Goal: Communication & Community: Share content

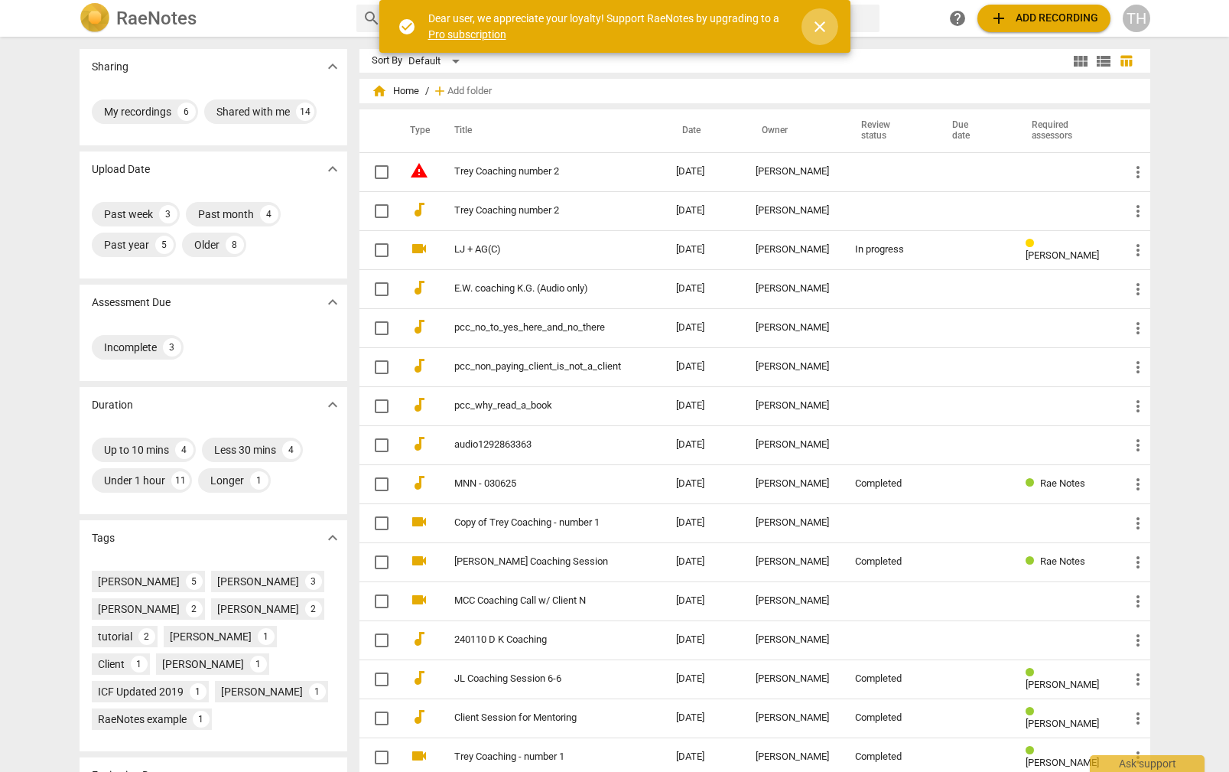
click at [820, 22] on span "close" at bounding box center [820, 27] width 18 height 18
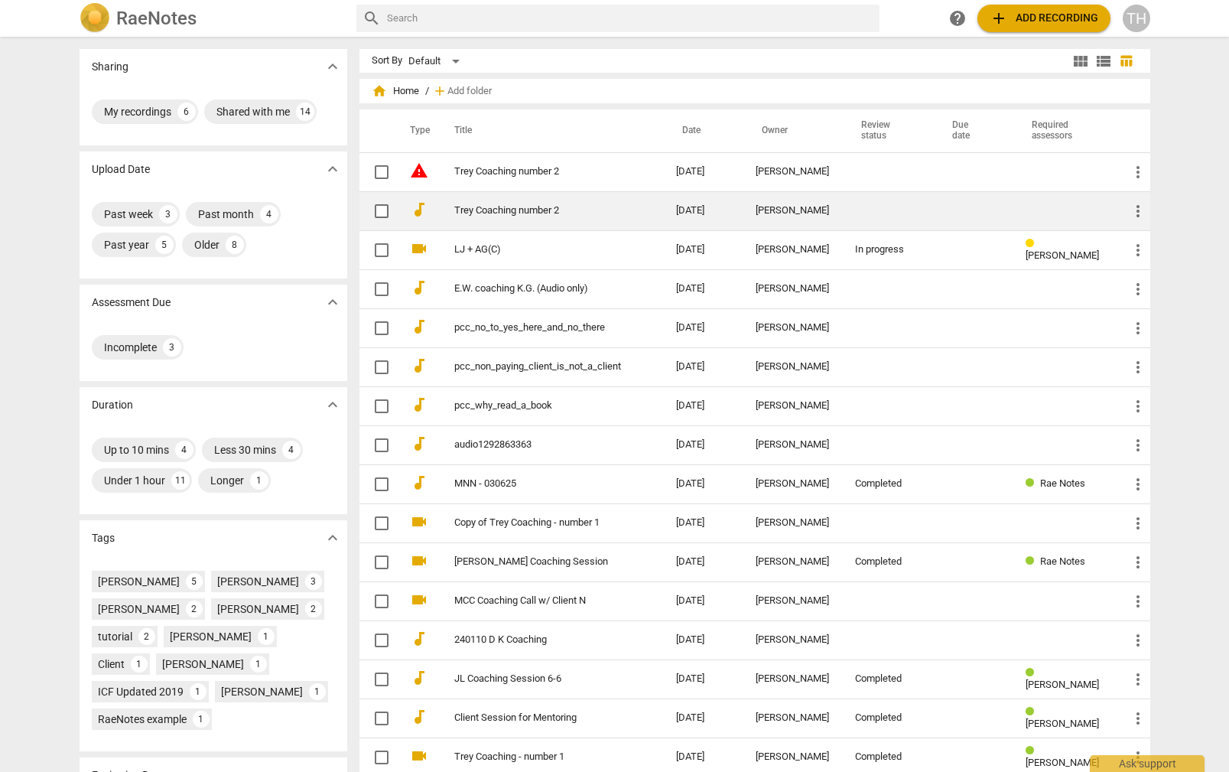
click at [640, 213] on td "Trey Coaching number 2" at bounding box center [550, 210] width 228 height 39
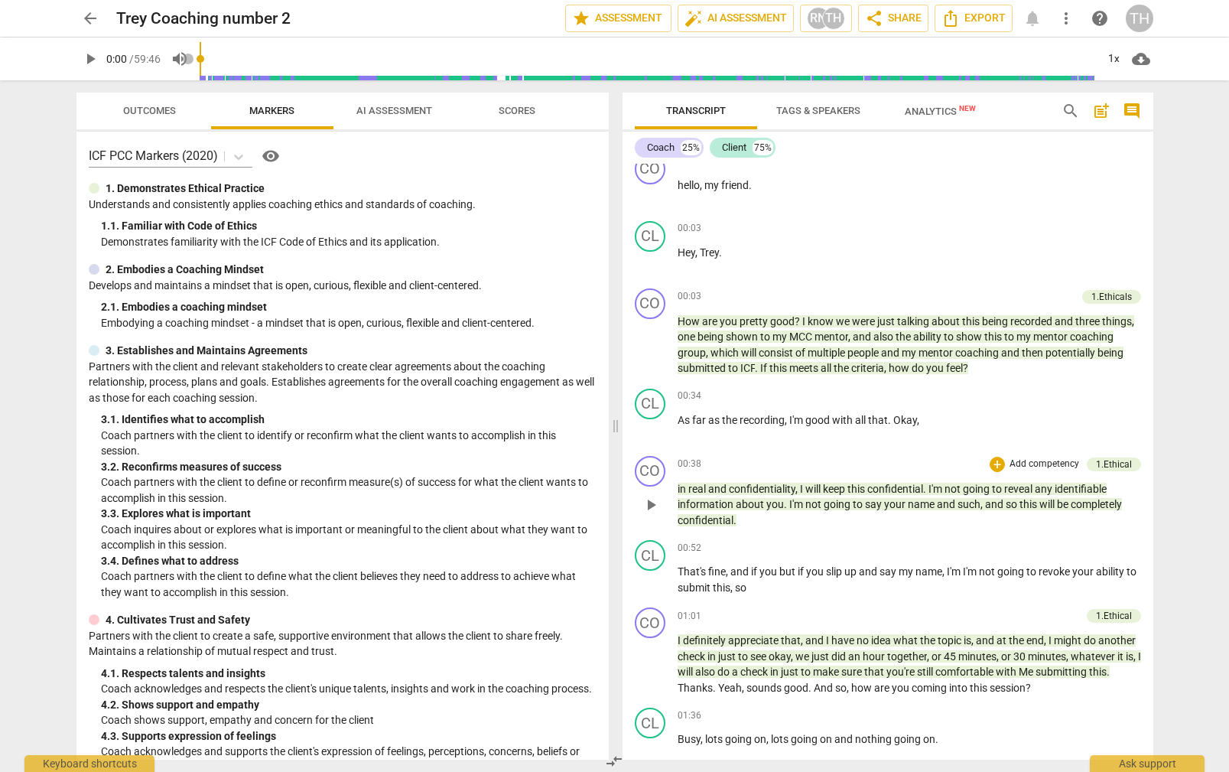
scroll to position [115, 0]
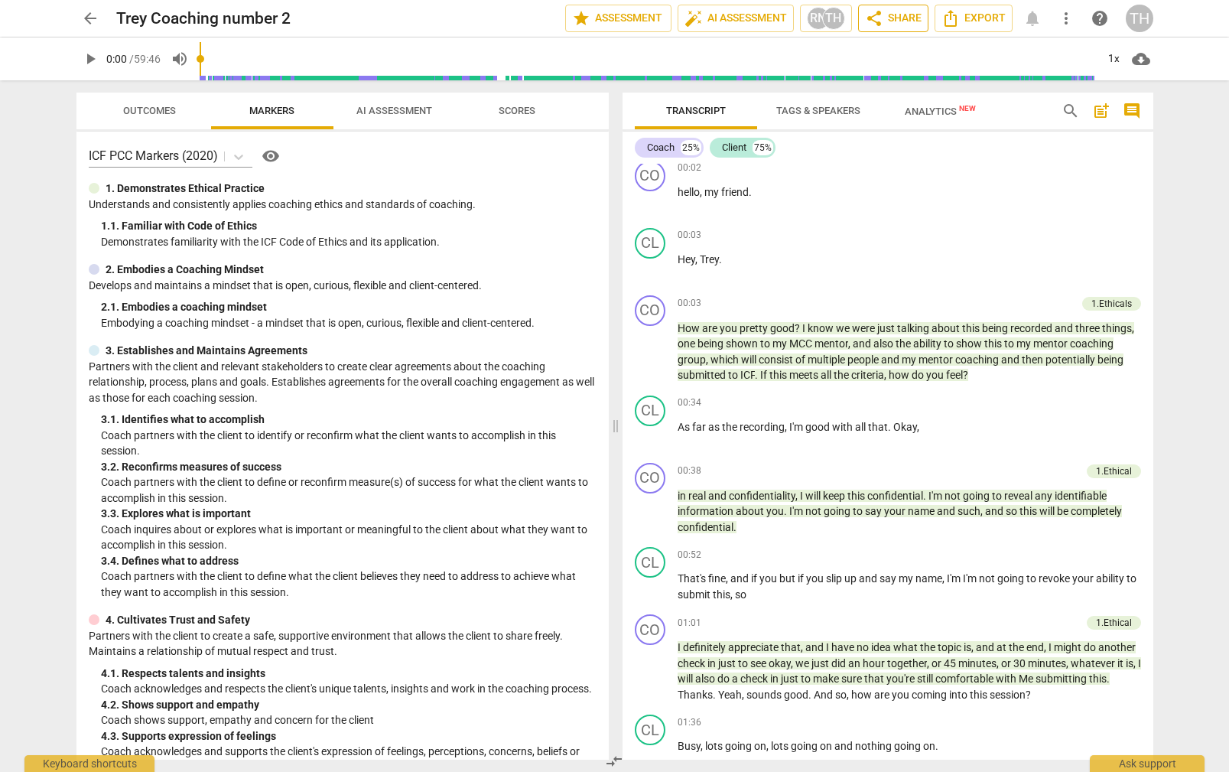
click at [871, 24] on span "share" at bounding box center [874, 18] width 18 height 18
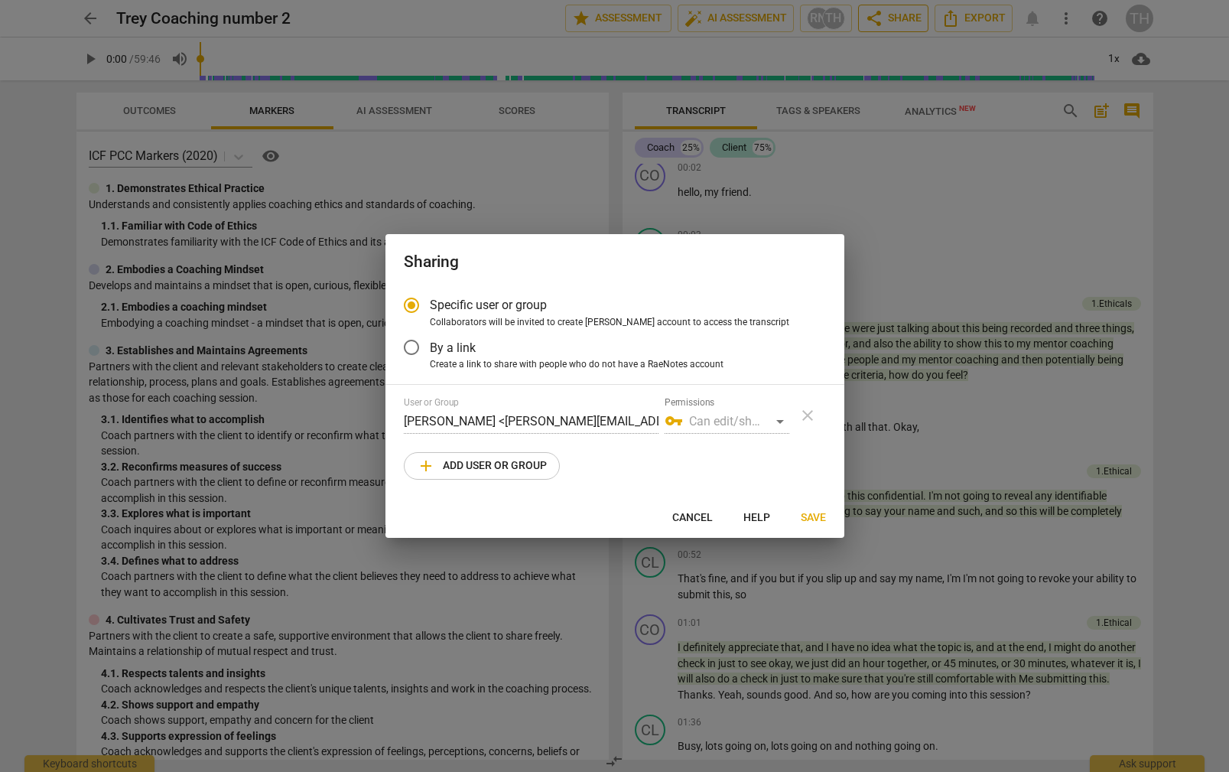
radio input "false"
click at [487, 349] on label "By a link" at bounding box center [603, 347] width 421 height 37
click at [430, 349] on input "By a link" at bounding box center [411, 347] width 37 height 37
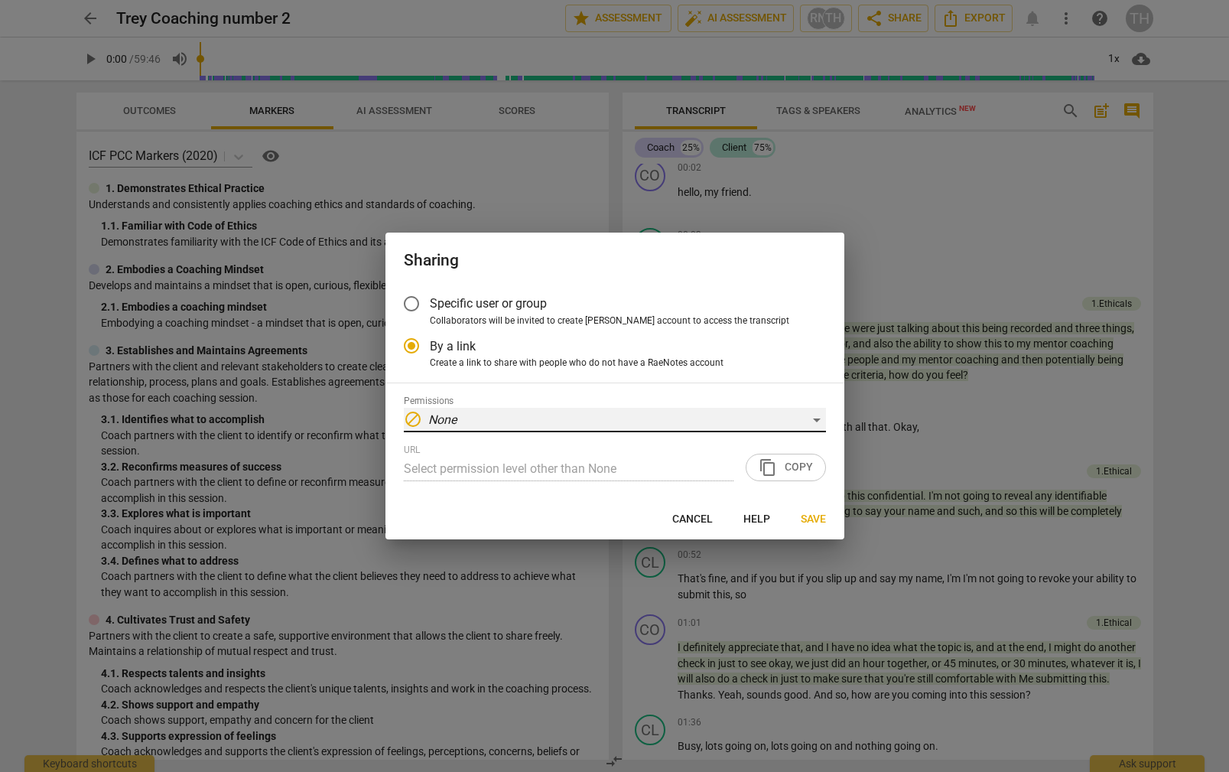
click at [489, 415] on div "block None" at bounding box center [615, 420] width 422 height 24
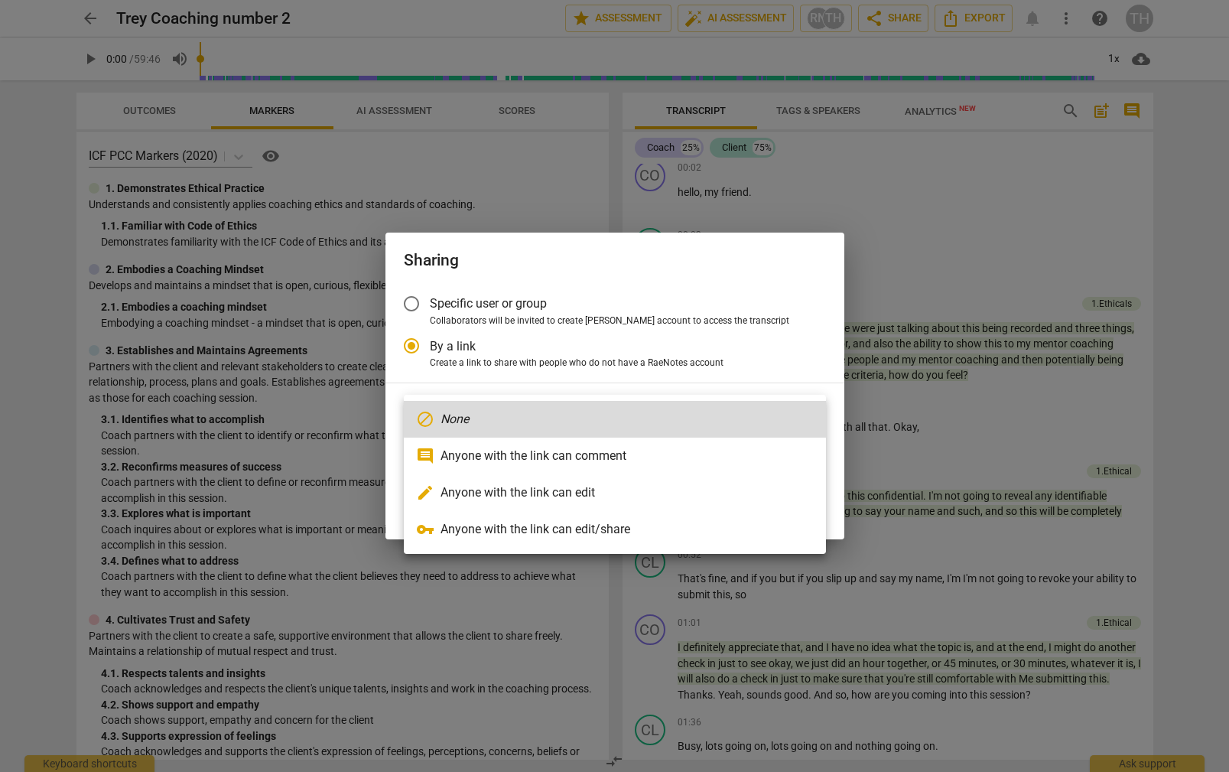
click at [551, 465] on li "comment Anyone with the link can comment" at bounding box center [615, 456] width 422 height 37
radio input "false"
type input "https://app.raenotes.com/meeting/271fd3578fca4c499e787016410dad86"
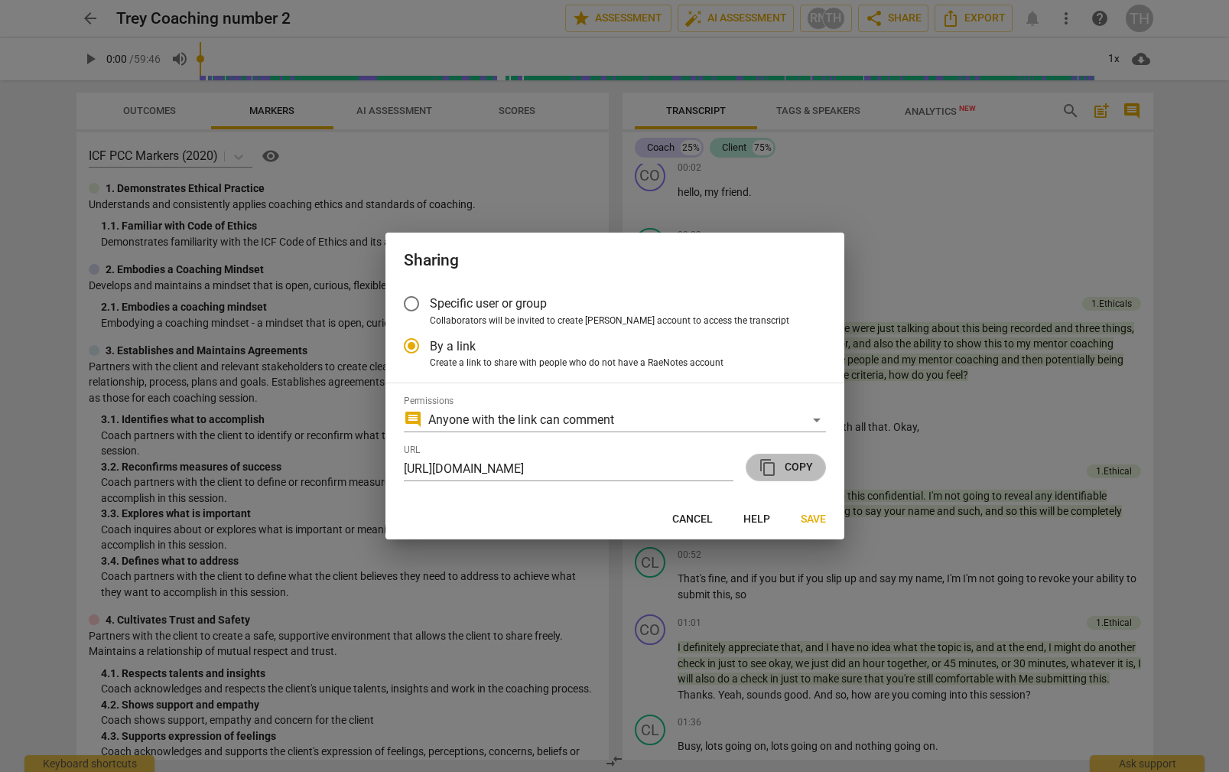
click at [777, 464] on span "content_copy" at bounding box center [768, 467] width 18 height 18
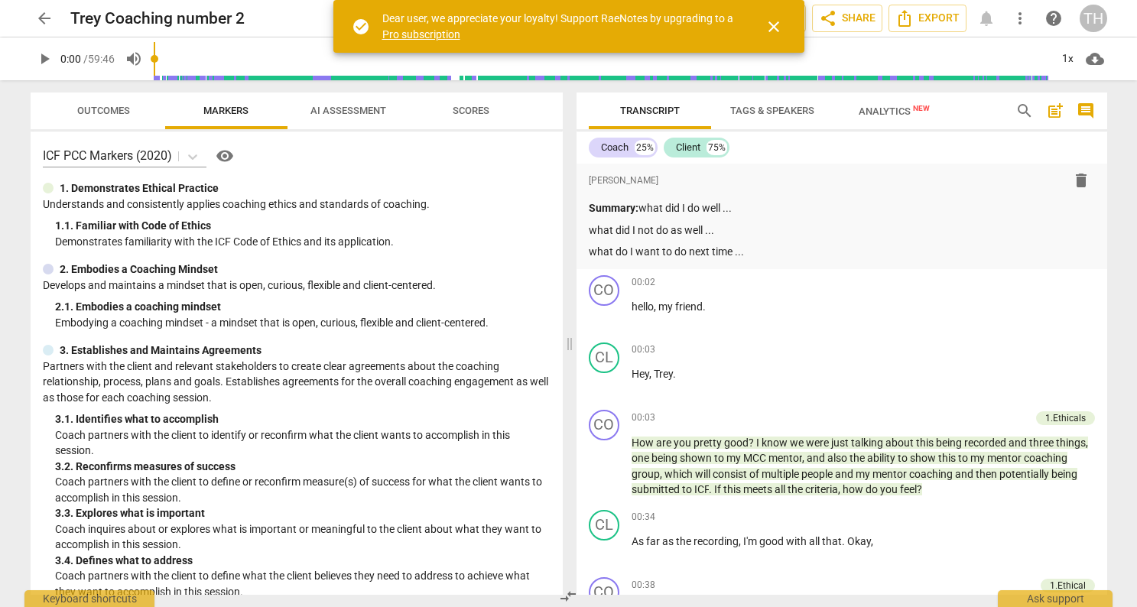
click at [774, 24] on span "close" at bounding box center [774, 27] width 18 height 18
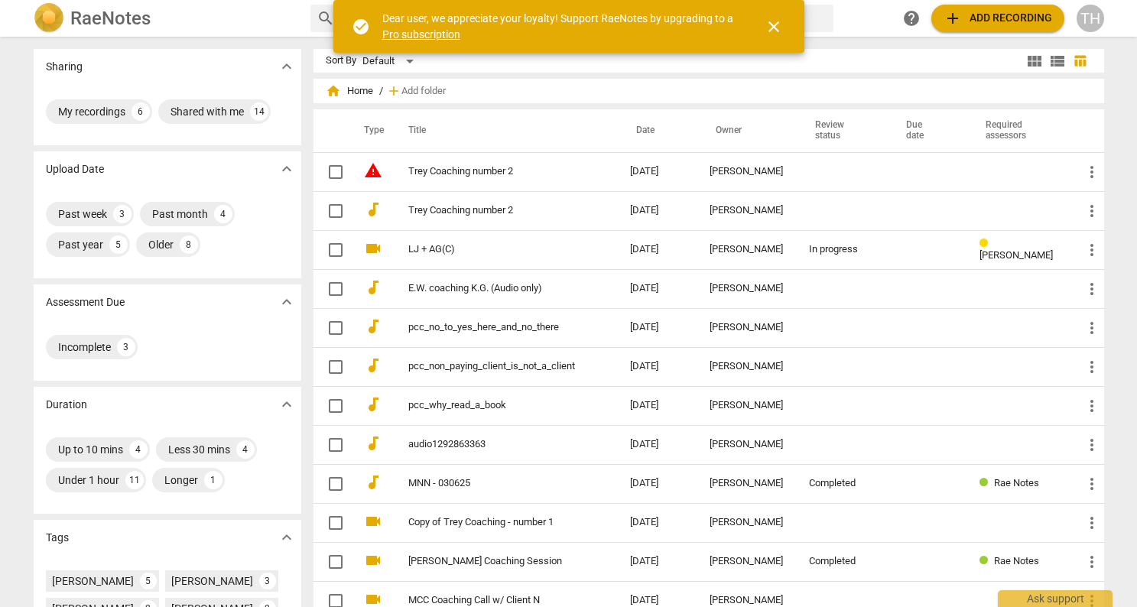
click at [781, 25] on span "close" at bounding box center [774, 27] width 18 height 18
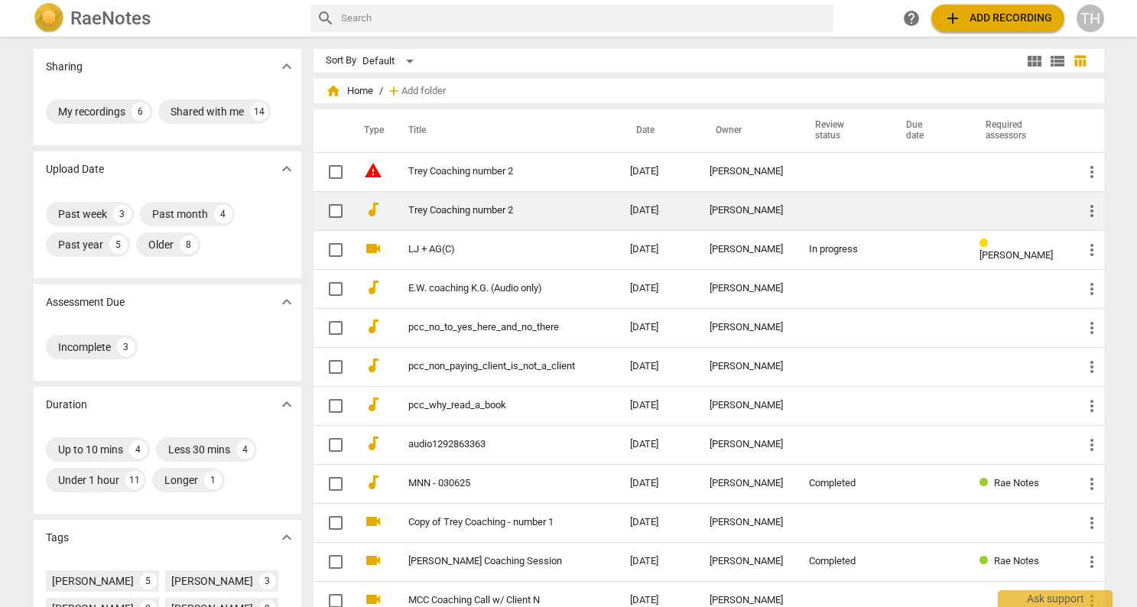
click at [830, 213] on td at bounding box center [842, 210] width 91 height 39
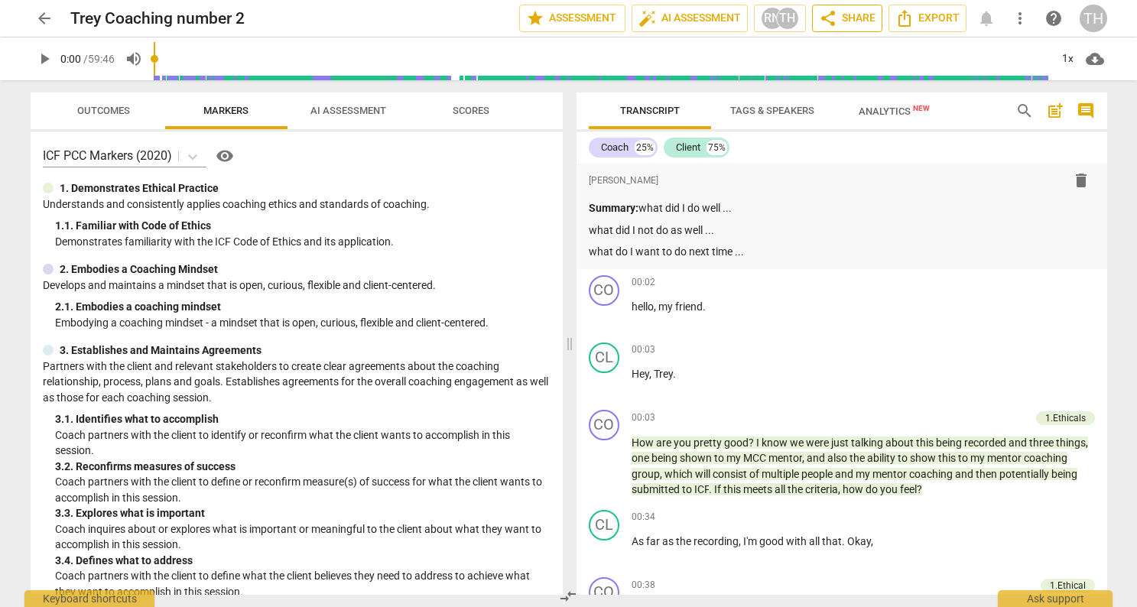
click at [851, 12] on span "share Share" at bounding box center [847, 18] width 57 height 18
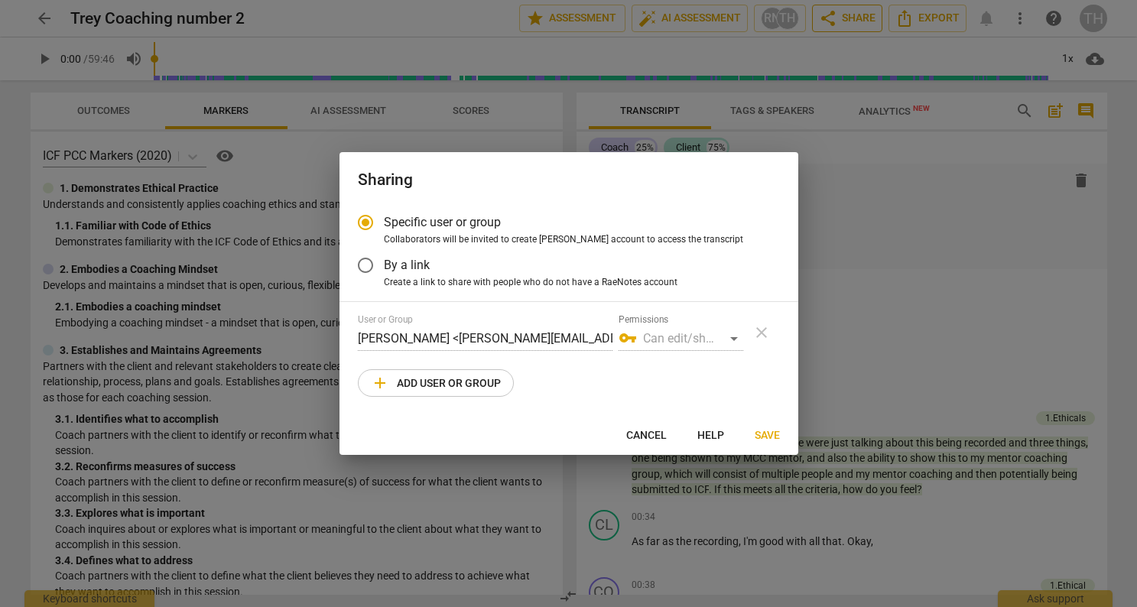
radio input "false"
click at [689, 339] on div "vpn_key Can edit/share" at bounding box center [681, 339] width 125 height 24
click at [407, 269] on span "By a link" at bounding box center [407, 265] width 46 height 18
click at [384, 269] on input "By a link" at bounding box center [365, 265] width 37 height 37
radio input "false"
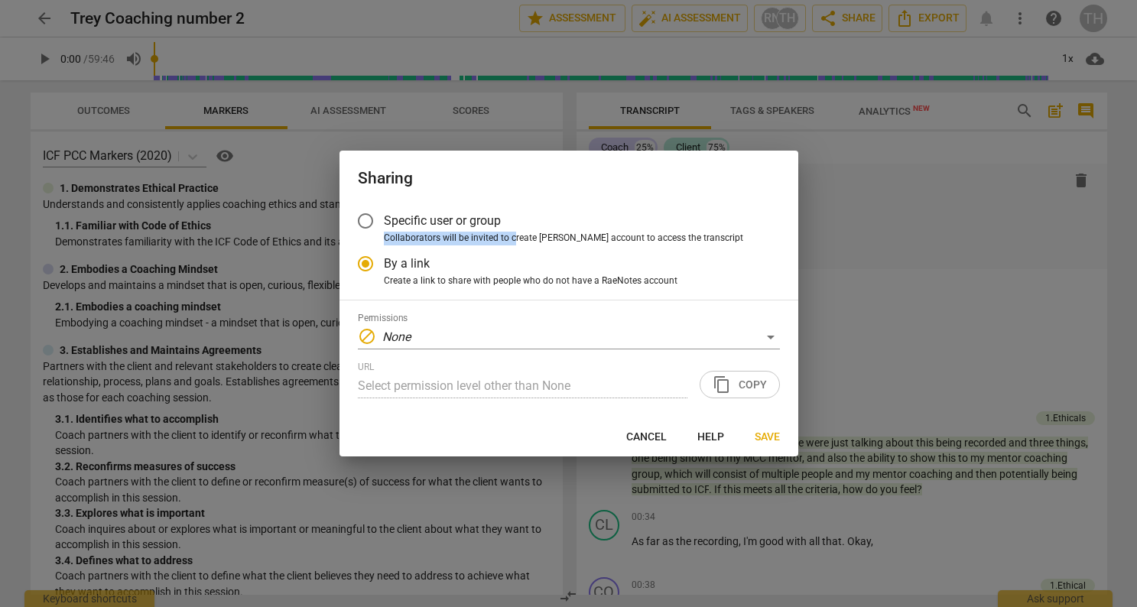
click at [514, 232] on span "Collaborators will be invited to create RaeNotes account to access the transcri…" at bounding box center [564, 239] width 360 height 14
click at [0, 0] on input "Collaborators will be invited to create RaeNotes account to access the transcri…" at bounding box center [0, 0] width 0 height 0
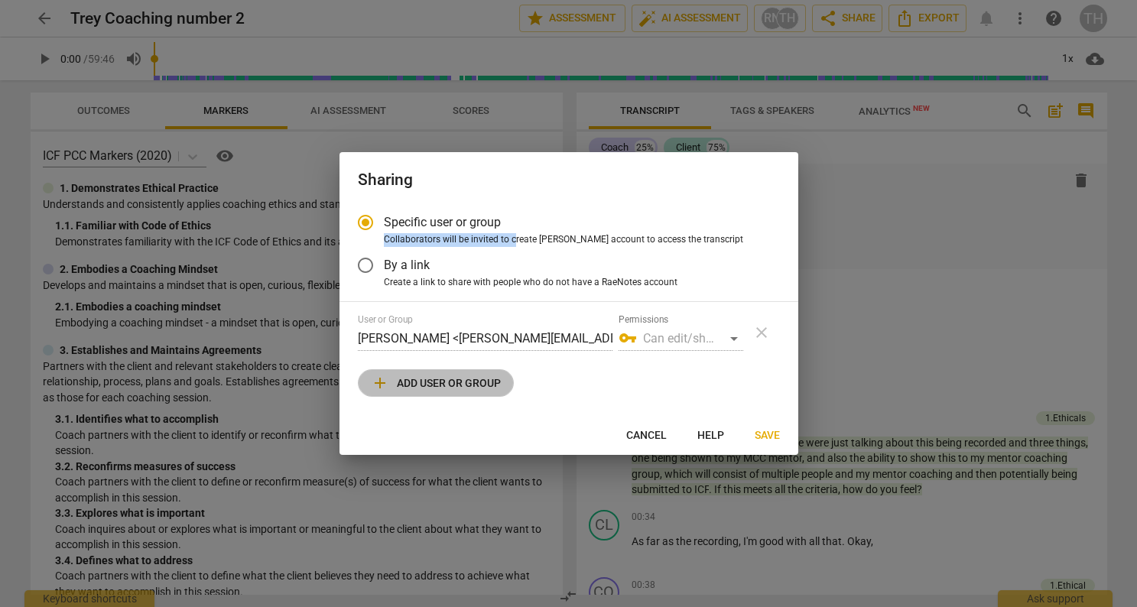
click at [464, 384] on span "add Add user or group" at bounding box center [436, 383] width 130 height 18
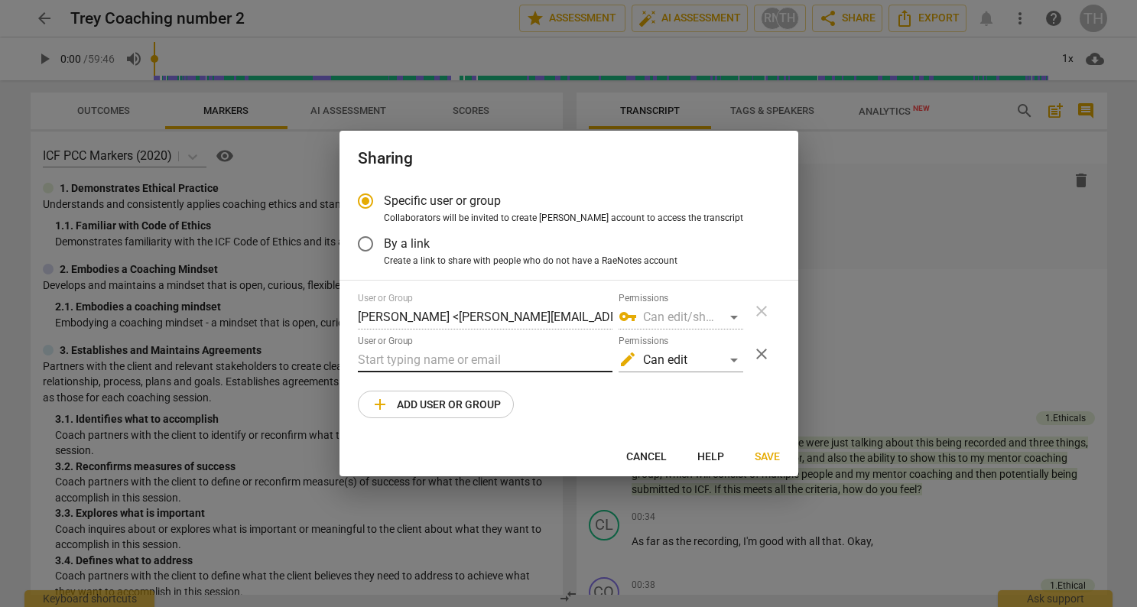
click at [454, 361] on input "text" at bounding box center [485, 360] width 255 height 24
click at [701, 366] on div "edit Can edit" at bounding box center [681, 360] width 125 height 24
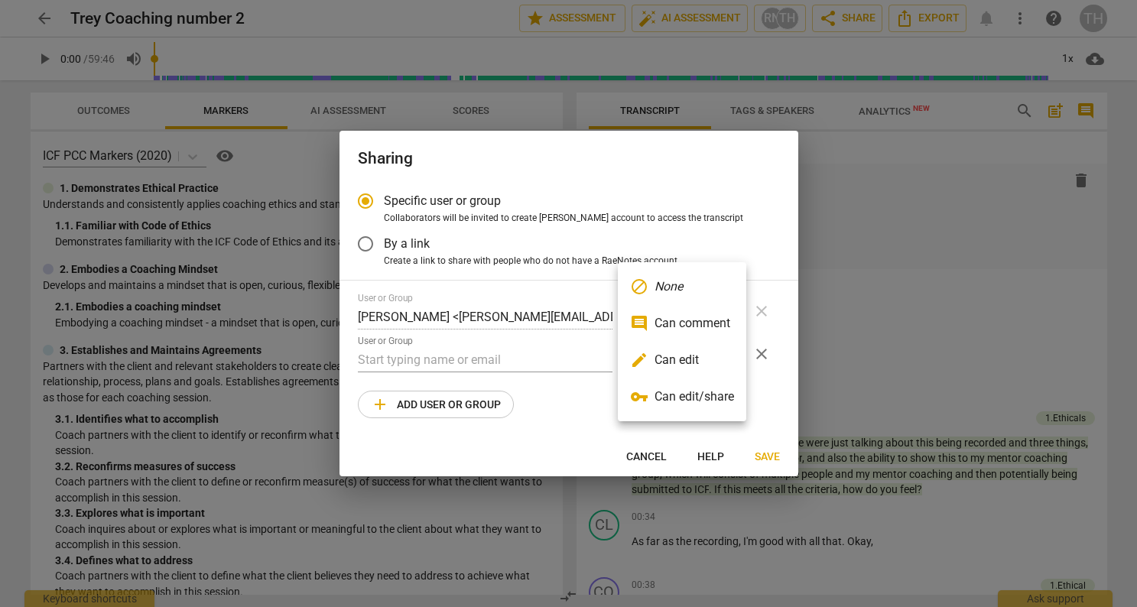
click at [730, 358] on li "edit Can edit" at bounding box center [682, 360] width 129 height 37
radio input "false"
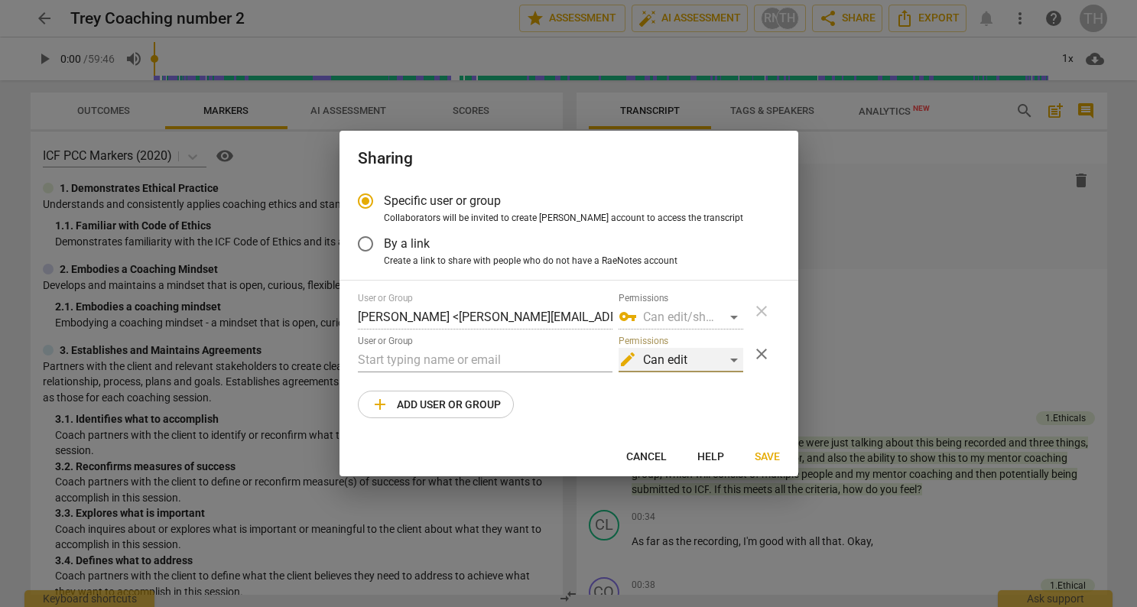
click at [701, 363] on div "edit Can edit" at bounding box center [681, 360] width 125 height 24
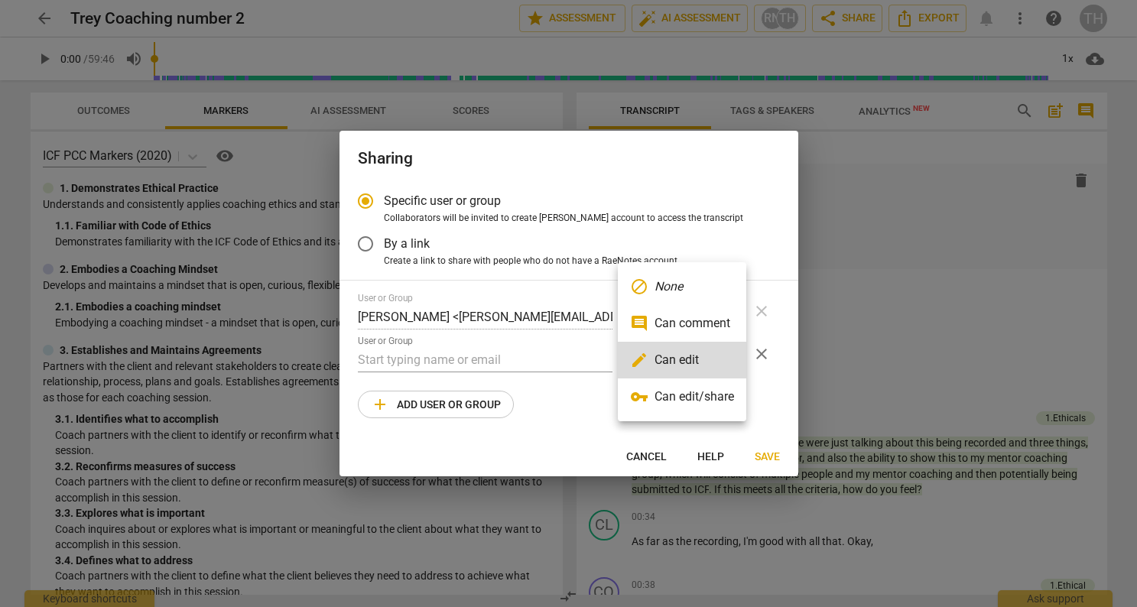
click at [465, 359] on div at bounding box center [568, 303] width 1137 height 607
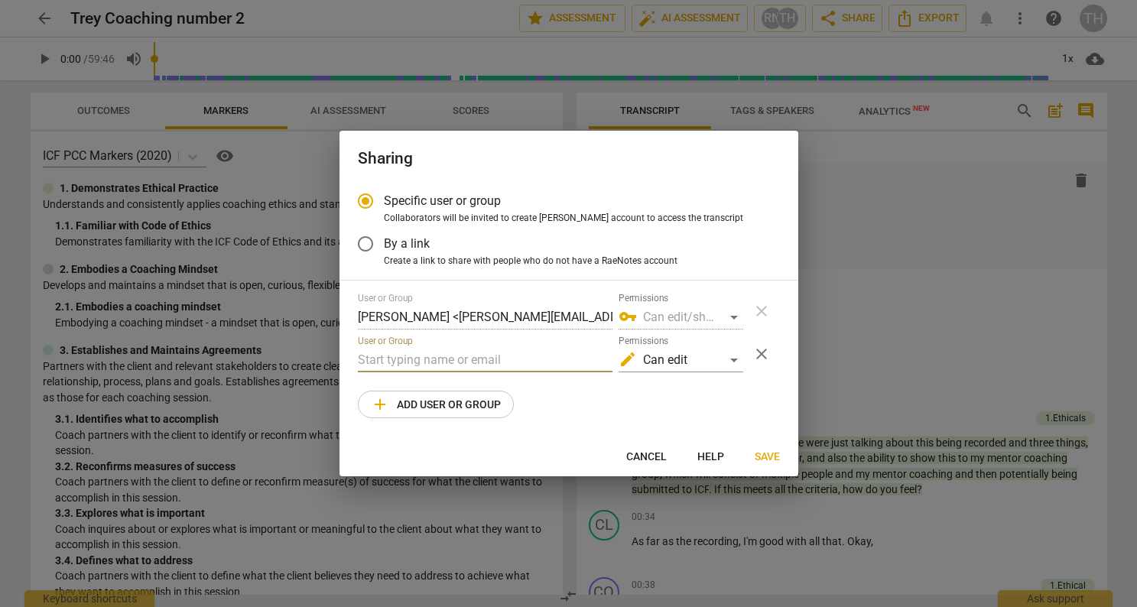
click at [462, 356] on input "text" at bounding box center [485, 360] width 255 height 24
type input "suray@radianthealthinstitute.com"
click at [770, 454] on span "Save" at bounding box center [767, 457] width 25 height 15
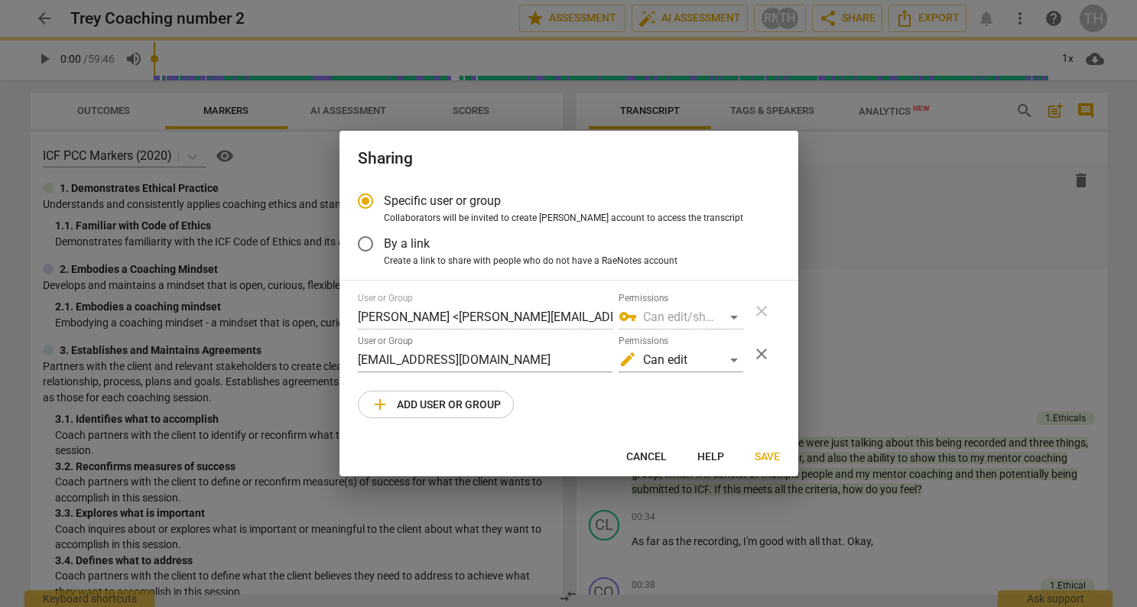
radio input "false"
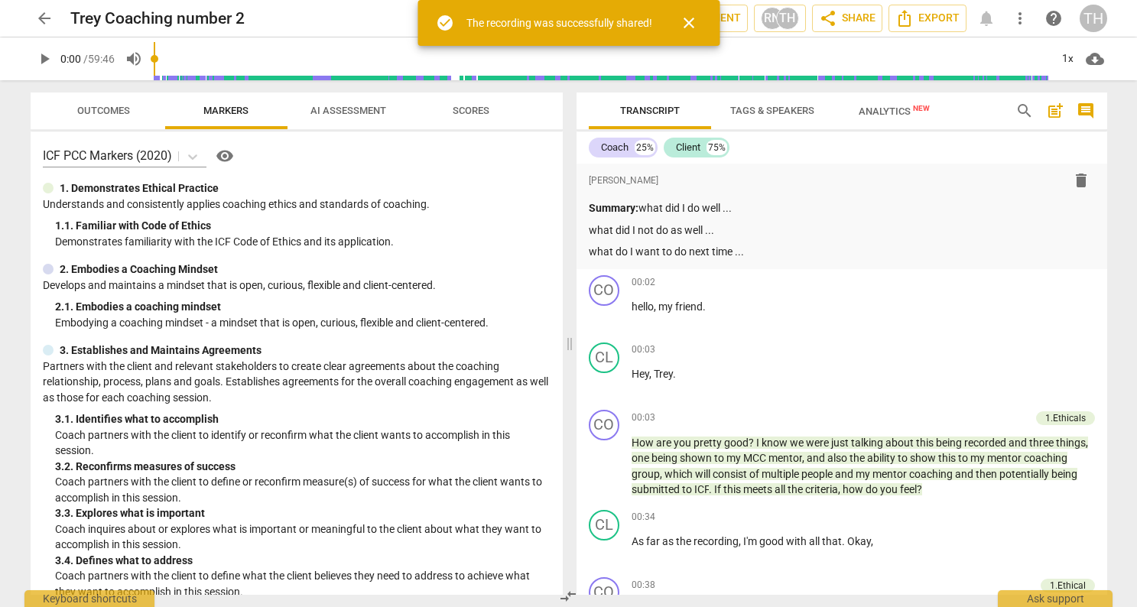
click at [695, 21] on span "close" at bounding box center [689, 23] width 18 height 18
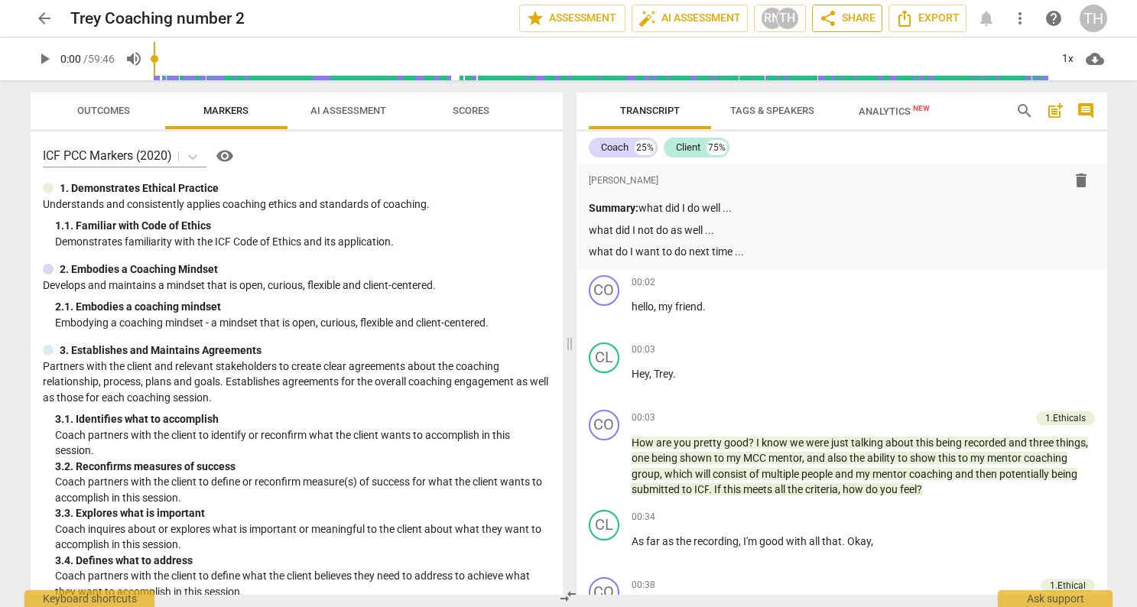
click at [854, 24] on span "share Share" at bounding box center [847, 18] width 57 height 18
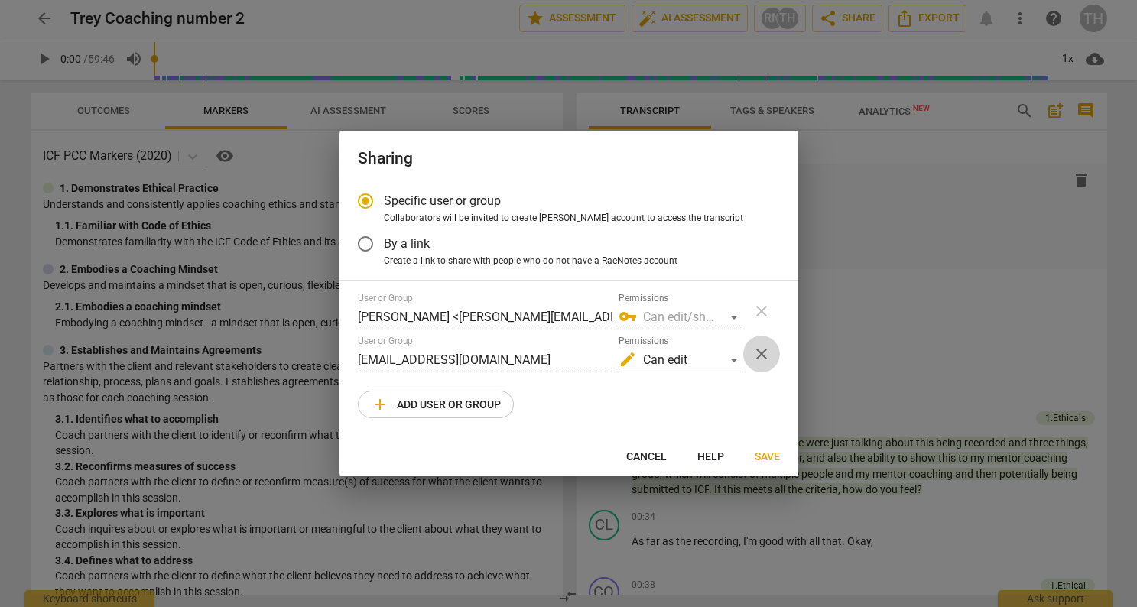
click at [764, 354] on span "close" at bounding box center [762, 354] width 18 height 18
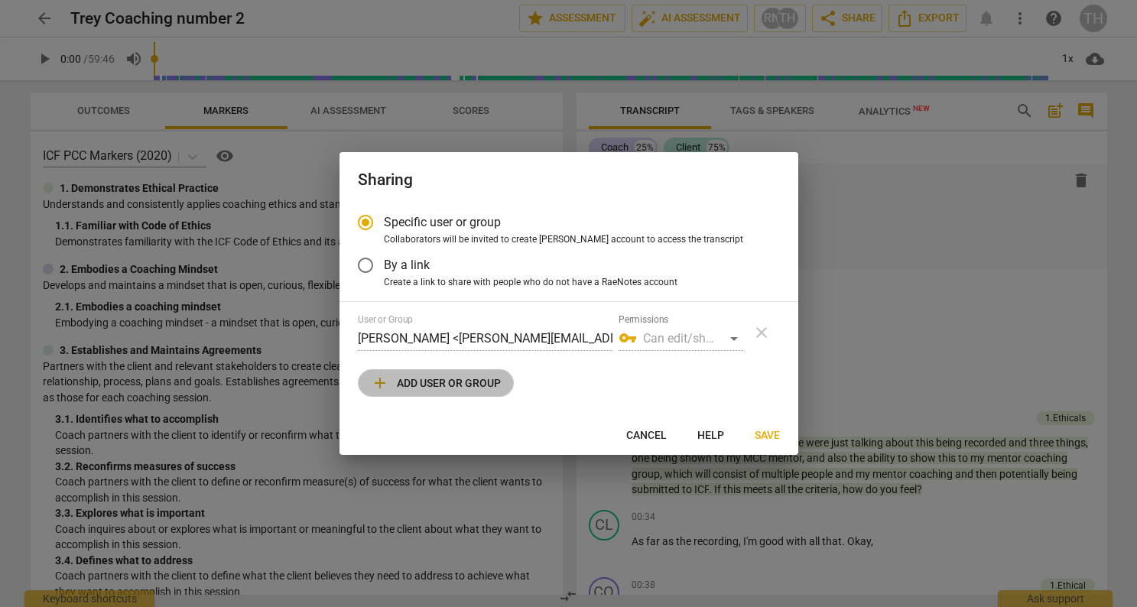
click at [427, 376] on span "add Add user or group" at bounding box center [436, 383] width 130 height 18
radio input "false"
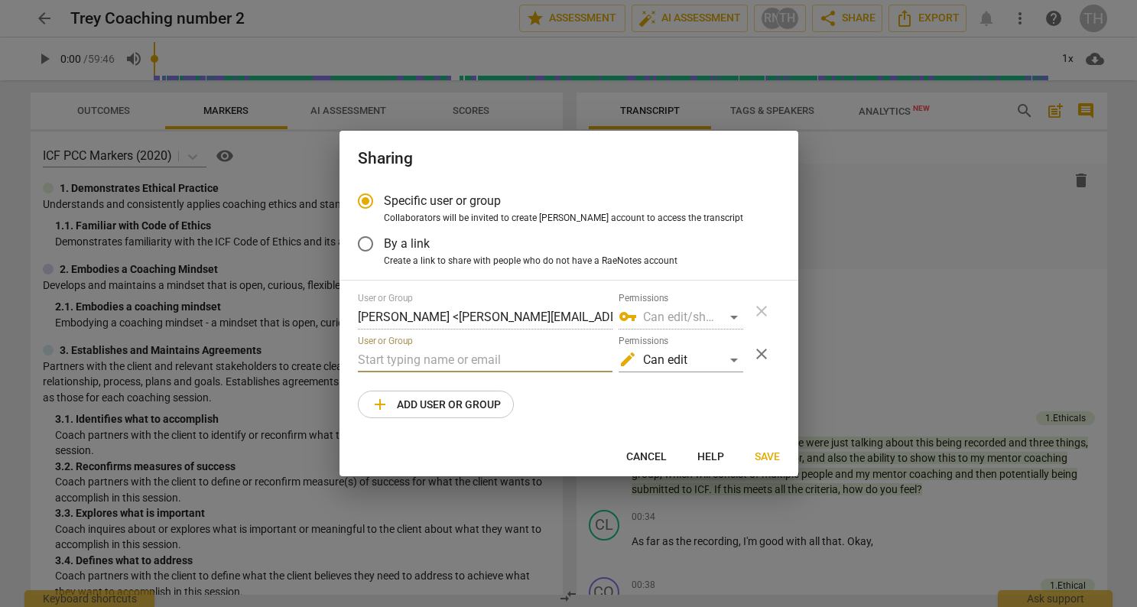
click at [419, 356] on input "text" at bounding box center [485, 360] width 255 height 24
paste input "Surya@radianthealthinstitute.com"
type input "Surya@radianthealthinstitute.com"
click at [772, 457] on span "Save" at bounding box center [767, 457] width 25 height 15
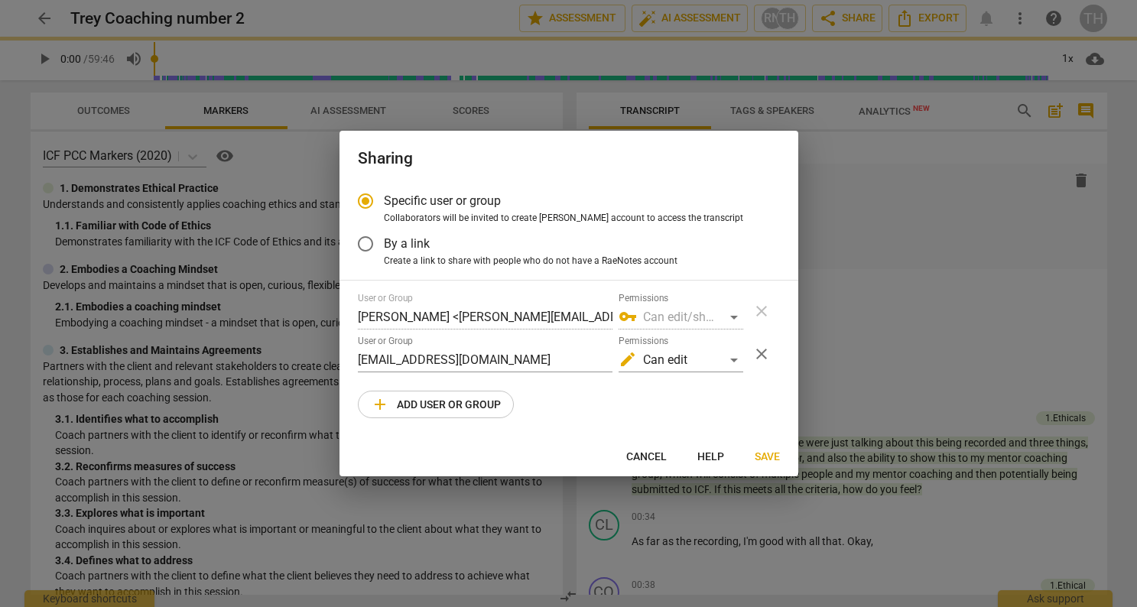
radio input "false"
type input "Surya Johnson <surya@radianthealthinstitute.com>"
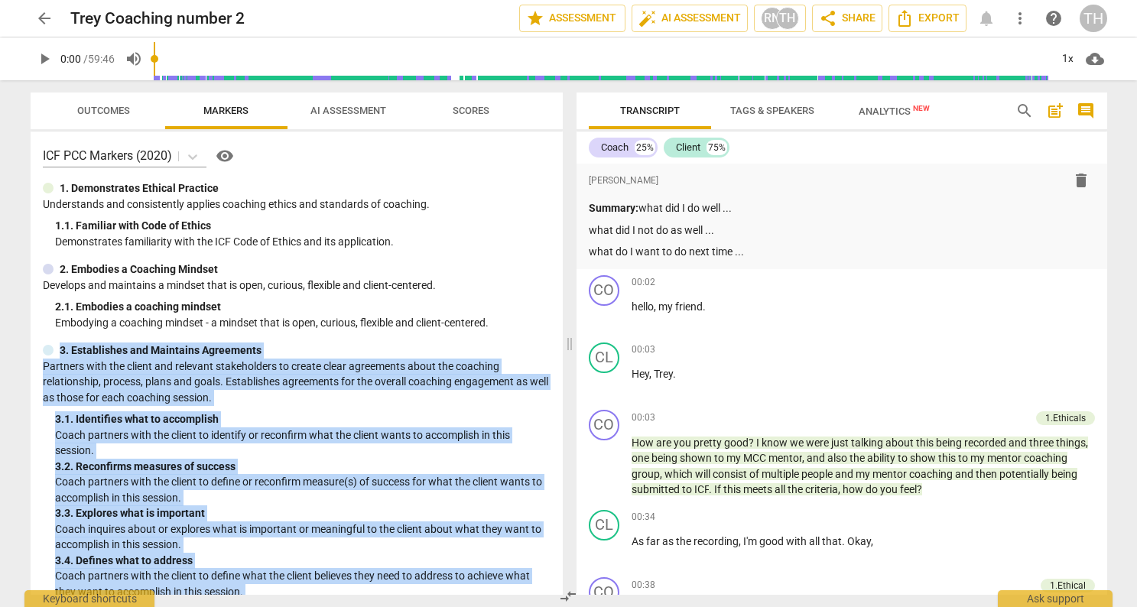
drag, startPoint x: 512, startPoint y: 314, endPoint x: 634, endPoint y: 90, distance: 255.4
click at [634, 90] on div "Outcomes Markers AI Assessment Scores ICF PCC Markers (2020) visibility 1. Demo…" at bounding box center [569, 343] width 1102 height 527
